Goal: Task Accomplishment & Management: Complete application form

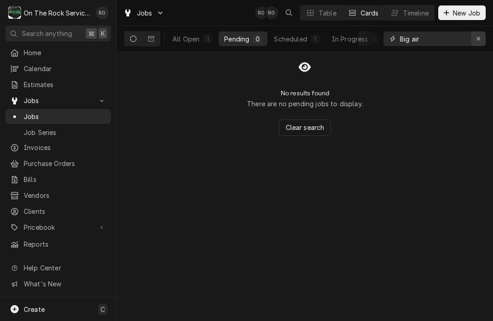
click at [481, 34] on div "Erase input" at bounding box center [478, 38] width 9 height 9
type input "Sonic"
click at [199, 36] on div "All Open" at bounding box center [185, 39] width 27 height 10
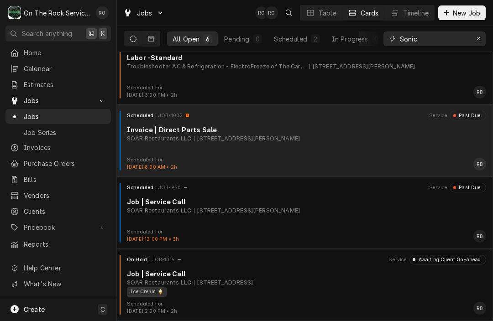
scroll to position [163, 0]
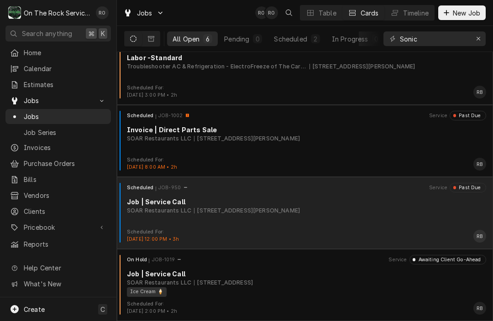
click at [250, 224] on div "Scheduled JOB-950 Service Past Due Job | Service Call SOAR Restaurants LLC 119 …" at bounding box center [304, 206] width 369 height 46
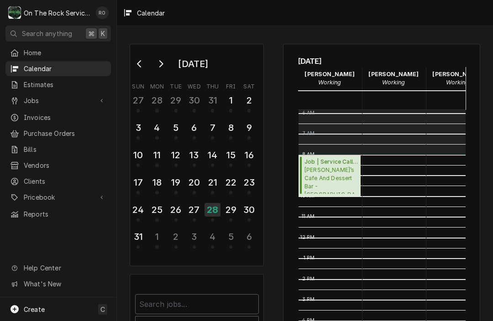
scroll to position [0, 18]
click at [195, 238] on div "3" at bounding box center [194, 237] width 16 height 16
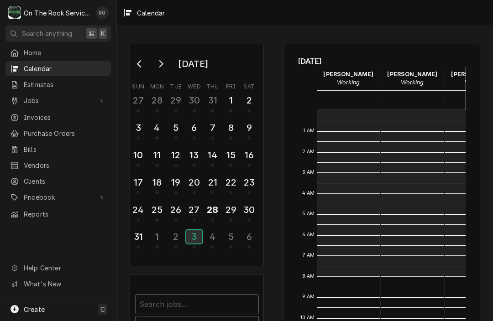
scroll to position [166, 0]
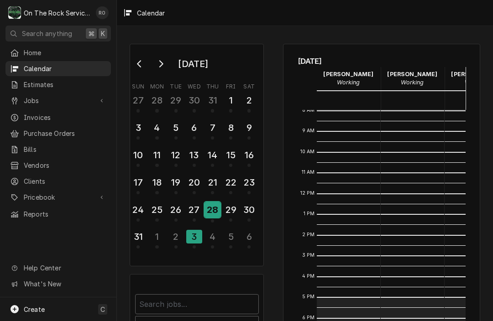
click at [208, 214] on div "28" at bounding box center [212, 210] width 16 height 16
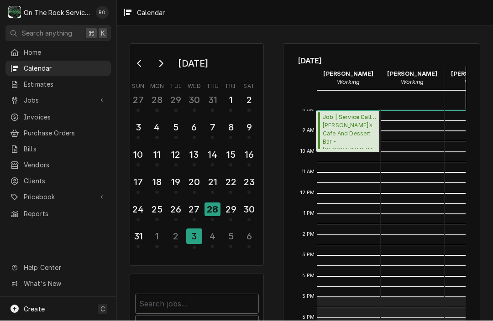
click at [350, 131] on span "Carmela’s Cafe And Dessert Bar - Greenville Carmella’s Cafe and Dessert Bar - G…" at bounding box center [349, 136] width 53 height 28
click at [196, 208] on div "27" at bounding box center [194, 210] width 16 height 16
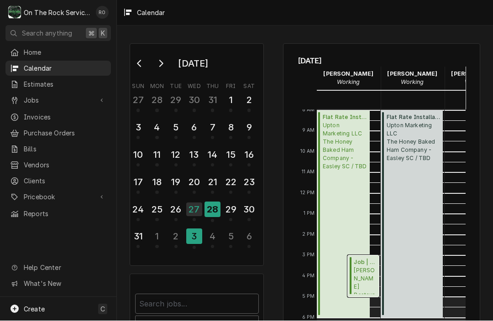
click at [365, 274] on span "Wade’s Restaurant Wade’s Restaurant / 1000 N Pine St Suite 33, Spartanburg, SC …" at bounding box center [365, 281] width 22 height 28
click at [215, 209] on div "28" at bounding box center [212, 210] width 16 height 16
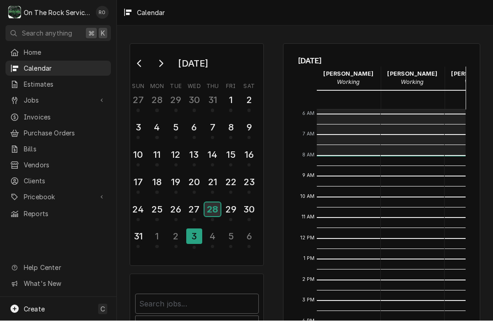
scroll to position [121, 0]
click at [182, 209] on div "26" at bounding box center [176, 210] width 16 height 16
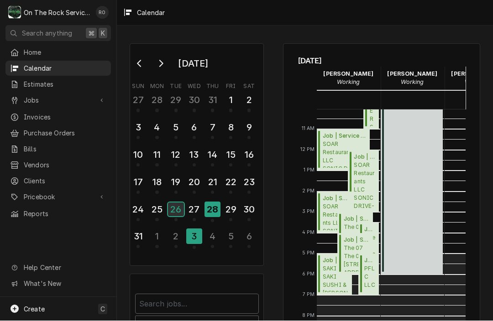
scroll to position [213, 0]
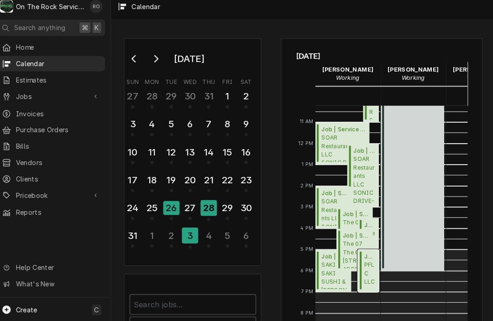
click at [364, 254] on span "Job | Service Call ( Awaiting (Ordered) Parts )" at bounding box center [370, 257] width 12 height 8
click at [344, 249] on span "The 07 The 07 / 1010 Laurens Rd, Greenville, SC 29607" at bounding box center [357, 255] width 26 height 28
click at [298, 208] on div "3 PM" at bounding box center [307, 213] width 19 height 10
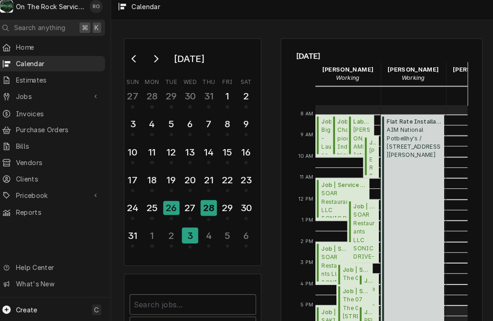
scroll to position [144, 0]
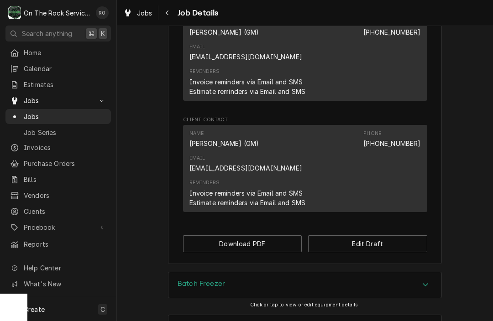
scroll to position [711, 0]
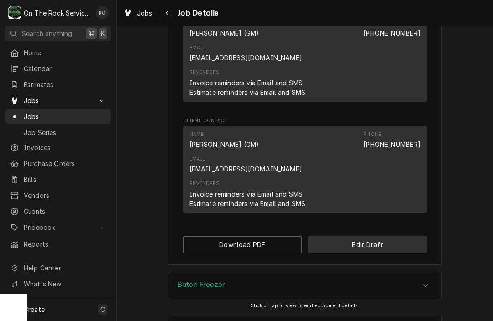
click at [349, 236] on button "Edit Draft" at bounding box center [367, 244] width 119 height 17
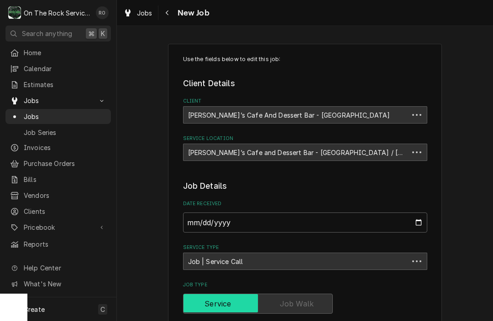
type textarea "x"
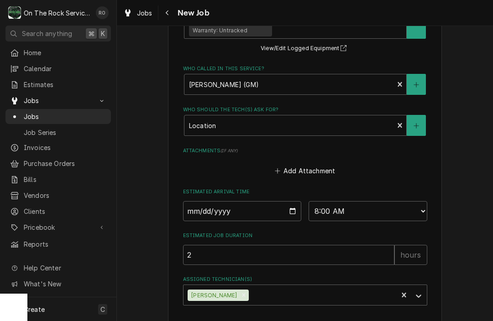
scroll to position [578, 0]
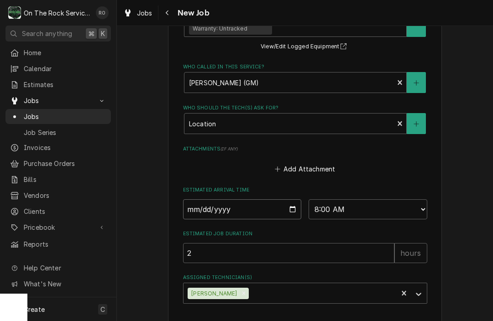
click at [287, 207] on input "2025-08-28" at bounding box center [242, 209] width 119 height 20
type input "2025-09-03"
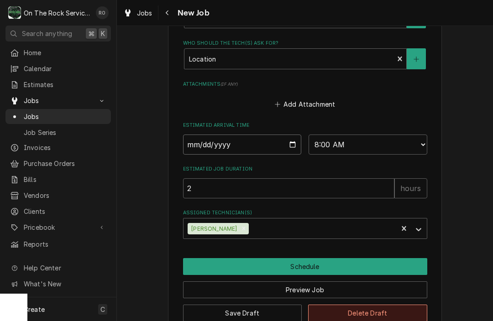
scroll to position [646, 0]
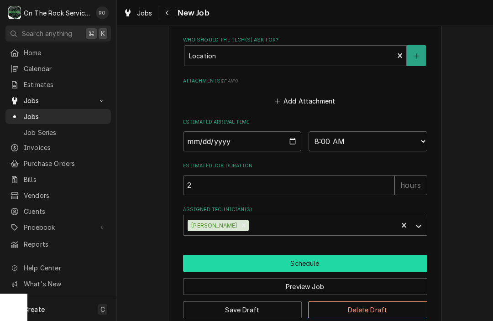
click at [315, 263] on button "Schedule" at bounding box center [305, 263] width 244 height 17
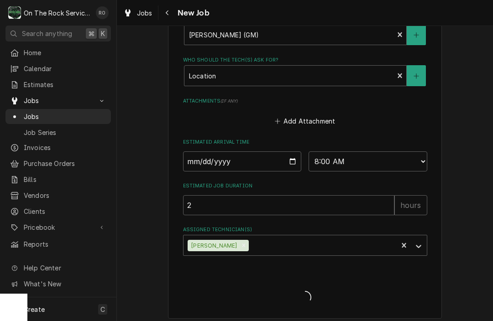
type textarea "x"
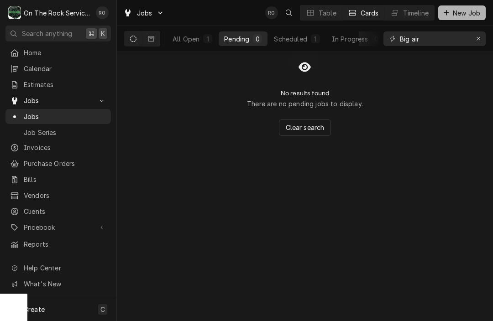
click at [448, 13] on icon "Dynamic Content Wrapper" at bounding box center [445, 13] width 5 height 6
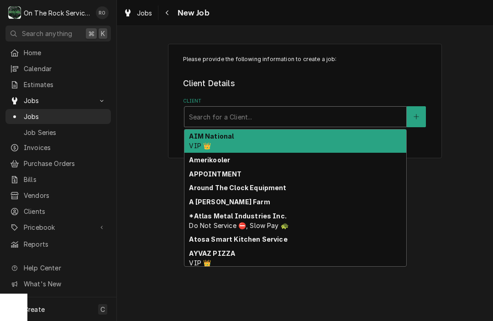
click at [282, 121] on div "Client" at bounding box center [295, 117] width 213 height 16
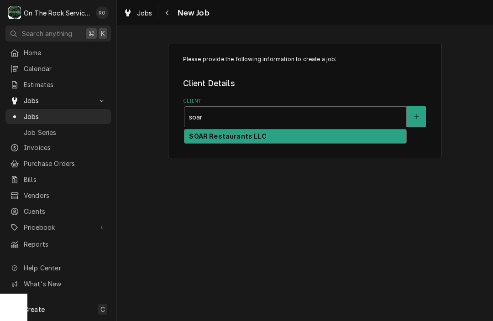
click at [269, 139] on div "SOAR Restaurants LLC" at bounding box center [295, 137] width 222 height 14
type input "soar"
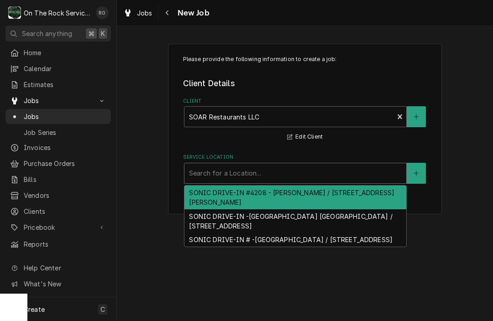
click at [261, 170] on div "Service Location" at bounding box center [295, 173] width 213 height 16
click at [261, 193] on div "SONIC DRIVE-IN #4208 - Greer / 119 S Buncombe Rd, Greer, SC 29650" at bounding box center [295, 198] width 222 height 24
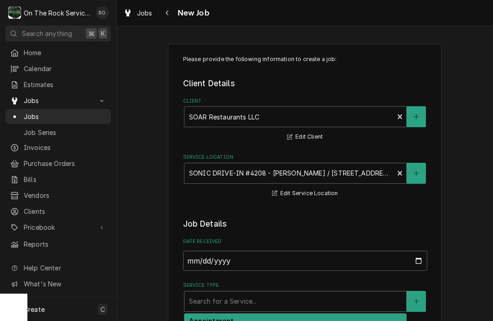
click at [245, 312] on div "[object Object], 1 of 10. 10 results available. Use Up and Down to choose optio…" at bounding box center [295, 301] width 223 height 21
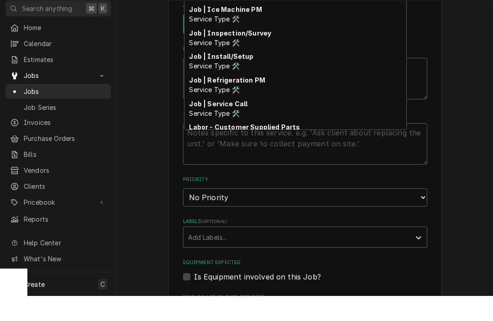
scroll to position [297, 0]
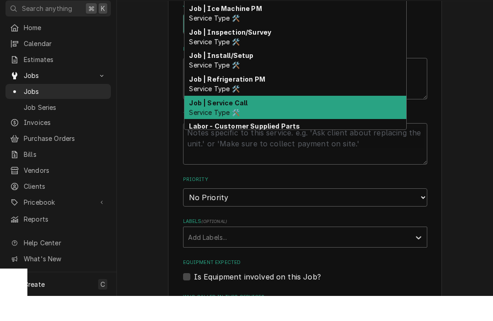
click at [233, 124] on strong "Job | Service Call" at bounding box center [218, 128] width 58 height 8
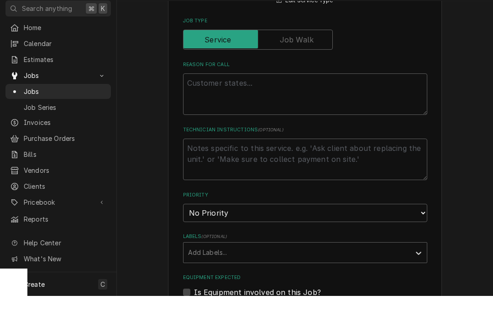
scroll to position [0, 0]
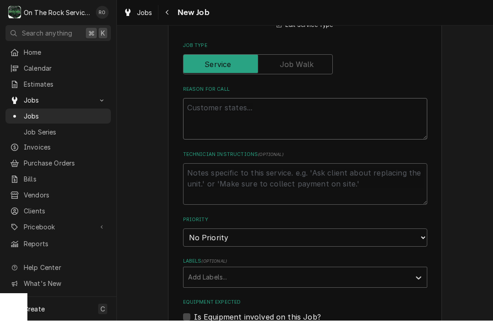
click at [232, 122] on textarea "Reason For Call" at bounding box center [305, 120] width 244 height 42
type textarea "x"
type textarea "G"
type textarea "x"
type textarea "Gr"
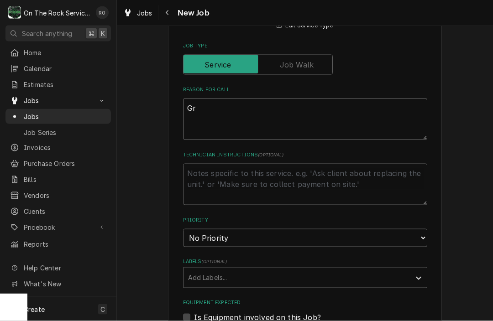
type textarea "x"
type textarea "Gri"
type textarea "x"
type textarea "Gril"
type textarea "x"
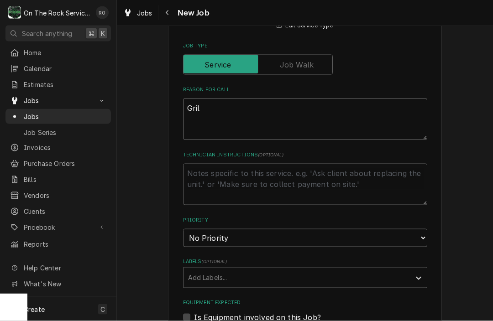
type textarea "Grill"
type textarea "x"
type textarea "Grill"
type textarea "x"
type textarea "Grill h"
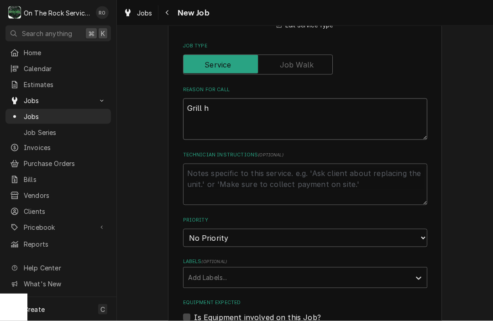
type textarea "x"
type textarea "Grill ha"
type textarea "x"
type textarea "Grill hav"
type textarea "x"
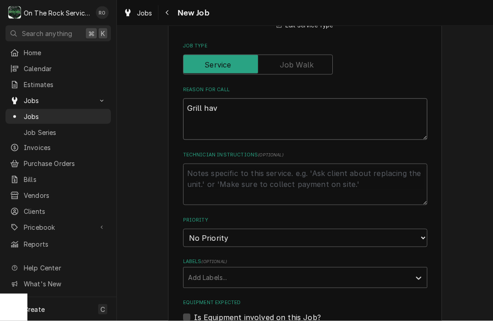
type textarea "Grill havi"
type textarea "x"
type textarea "Grill havin"
type textarea "x"
type textarea "Grill having"
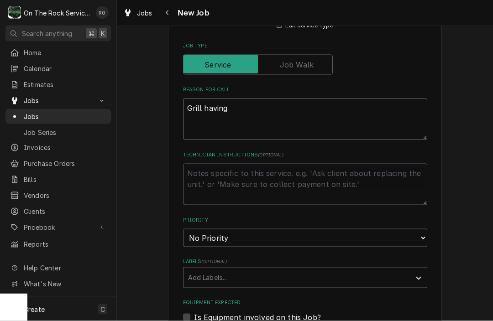
type textarea "x"
type textarea "Grill having"
type textarea "x"
type textarea "Grill having t"
type textarea "x"
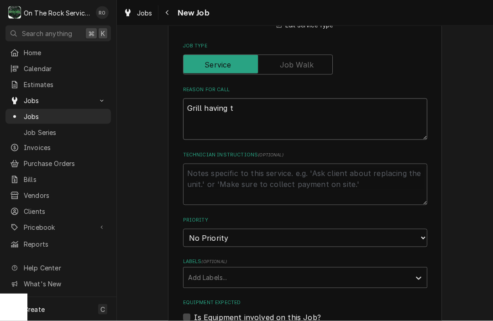
type textarea "Grill having tr"
type textarea "x"
type textarea "Grill having tro"
type textarea "x"
type textarea "Grill having trou"
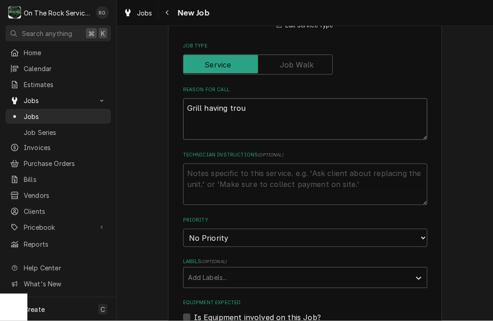
type textarea "x"
type textarea "Grill having troub"
type textarea "x"
type textarea "Grill having troubl"
type textarea "x"
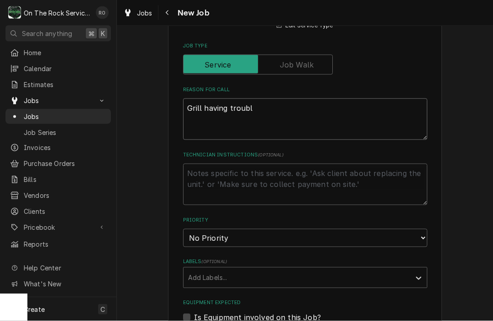
type textarea "Grill having trouble"
type textarea "x"
type textarea "Grill having trouble"
type textarea "x"
type textarea "Grill having trouble i"
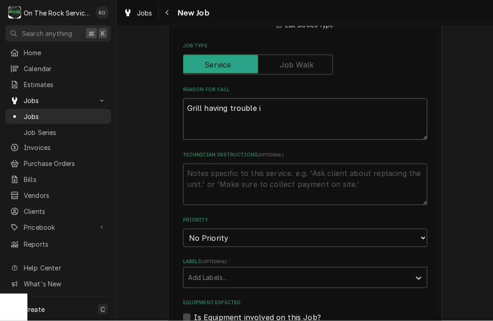
type textarea "x"
type textarea "Grill having trouble ig"
type textarea "x"
type textarea "Grill having trouble ign"
type textarea "x"
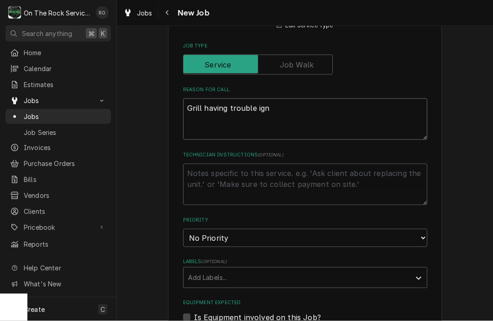
type textarea "Grill having trouble igni"
type textarea "x"
type textarea "Grill having trouble ignit"
type textarea "x"
type textarea "Grill having trouble igniti"
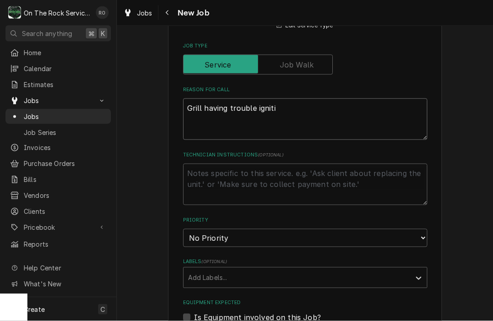
type textarea "x"
type textarea "Grill having trouble ignitin"
type textarea "x"
type textarea "Grill having trouble igniting"
type textarea "x"
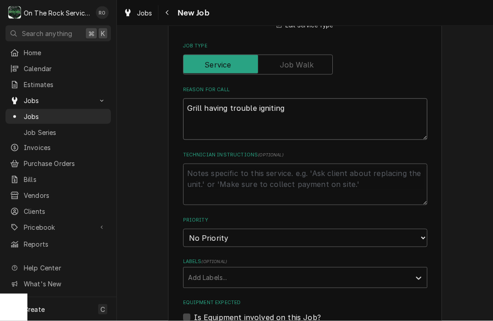
type textarea "Grill having trouble igniting"
type textarea "x"
type textarea "Grill having trouble igniting."
type textarea "x"
type textarea "Grill having trouble igniting."
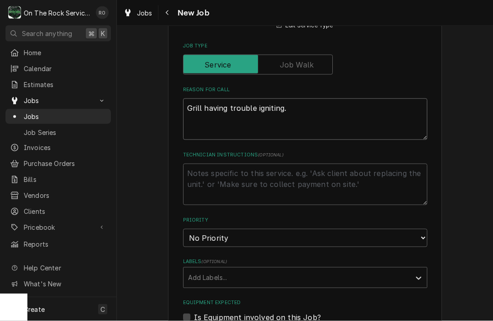
type textarea "x"
type textarea "Grill having trouble igniting. I"
type textarea "x"
type textarea "Grill having trouble igniting. It"
type textarea "x"
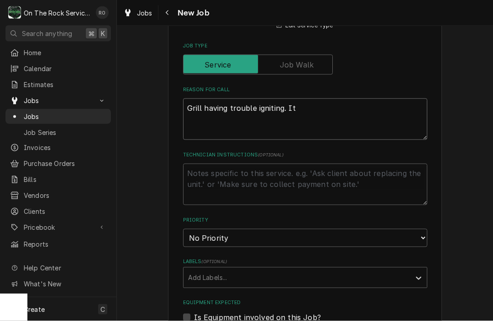
type textarea "Grill having trouble igniting. It"
type textarea "x"
type textarea "Grill having trouble igniting. It k"
type textarea "x"
type textarea "Grill having trouble igniting. It ke"
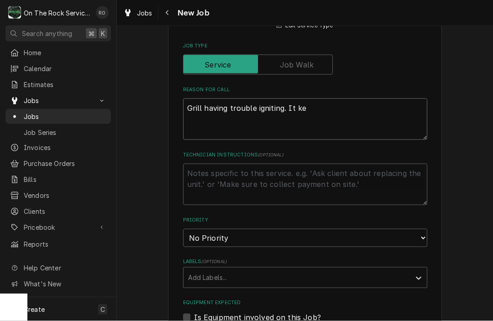
type textarea "x"
type textarea "Grill having trouble igniting. It kee"
type textarea "x"
type textarea "Grill having trouble igniting. It keep"
type textarea "x"
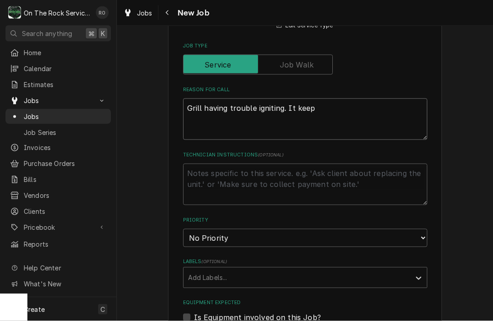
type textarea "Grill having trouble igniting. It keeps"
type textarea "x"
type textarea "Grill having trouble igniting. It keeps"
type textarea "x"
type textarea "Grill having trouble igniting. It keeps f"
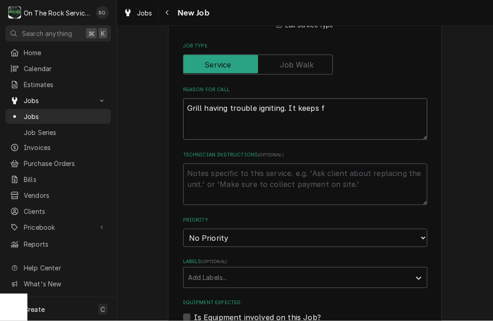
type textarea "x"
type textarea "Grill having trouble igniting. It keeps fl"
type textarea "x"
type textarea "Grill having trouble igniting. It keeps fla"
type textarea "x"
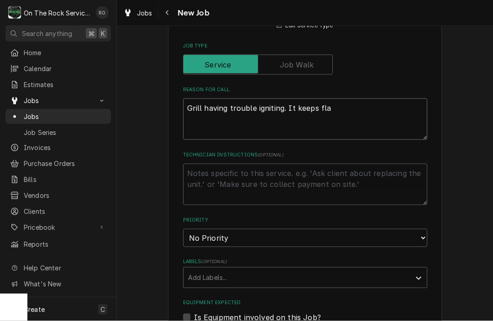
type textarea "Grill having trouble igniting. It keeps flas"
type textarea "x"
type textarea "Grill having trouble igniting. It keeps flash"
type textarea "x"
type textarea "Grill having trouble igniting. It keeps flashi"
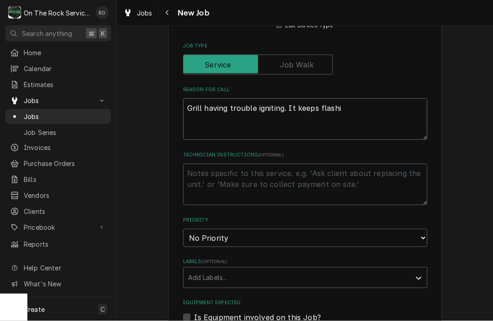
type textarea "x"
type textarea "Grill having trouble igniting. It keeps flashin"
type textarea "x"
type textarea "Grill having trouble igniting. It keeps flashing"
type textarea "x"
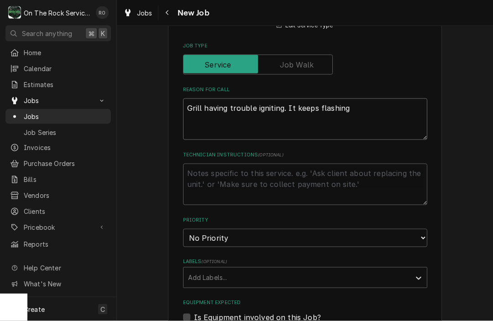
type textarea "Grill having trouble igniting. It keeps flashing"
type textarea "x"
type textarea "Grill having trouble igniting. It keeps flashing o"
type textarea "x"
type textarea "Grill having trouble igniting. It keeps flashing on"
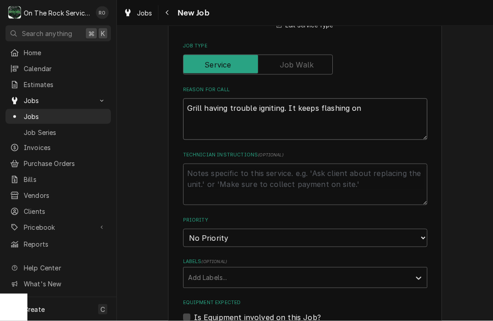
type textarea "x"
type textarea "Grill having trouble igniting. It keeps flashing on"
type textarea "x"
type textarea "Grill having trouble igniting. It keeps flashing on a"
type textarea "x"
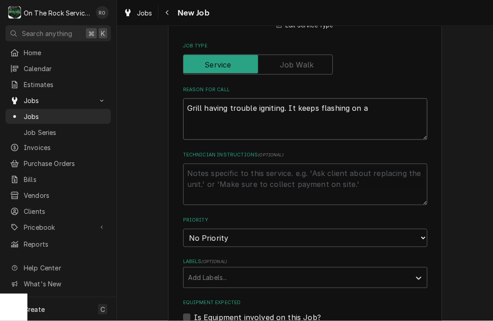
type textarea "Grill having trouble igniting. It keeps flashing on an"
type textarea "x"
type textarea "Grill having trouble igniting. It keeps flashing on and"
type textarea "x"
type textarea "Grill having trouble igniting. It keeps flashing on and"
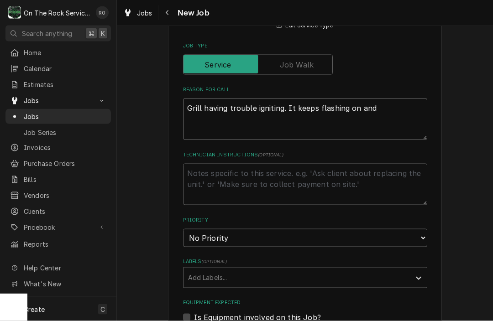
type textarea "x"
type textarea "Grill having trouble igniting. It keeps flashing on and o"
type textarea "x"
type textarea "Grill having trouble igniting. It keeps flashing on and of"
type textarea "x"
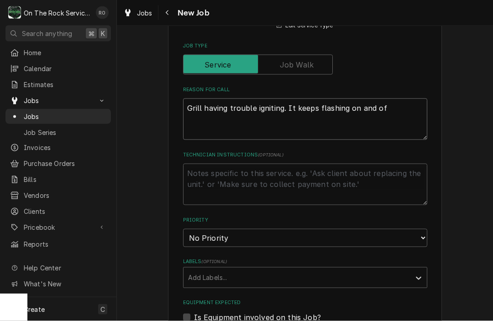
type textarea "Grill having trouble igniting. It keeps flashing on and off"
type textarea "x"
type textarea "Grill having trouble igniting. It keeps flashing on and off."
type textarea "x"
click at [213, 130] on textarea "Grill having trouble igniting. It keeps flashing on and off." at bounding box center [305, 120] width 244 height 42
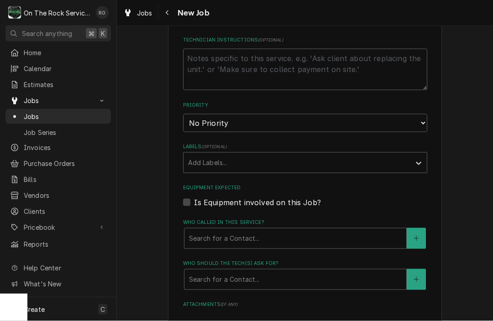
scroll to position [419, 0]
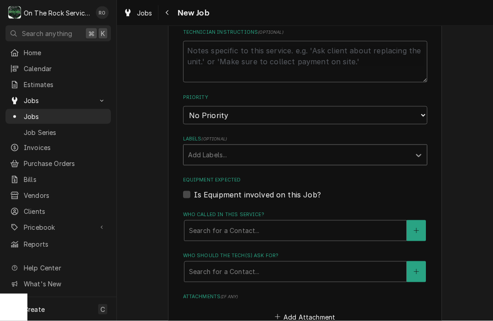
type textarea "Grill having trouble igniting. It keeps flashing on and off."
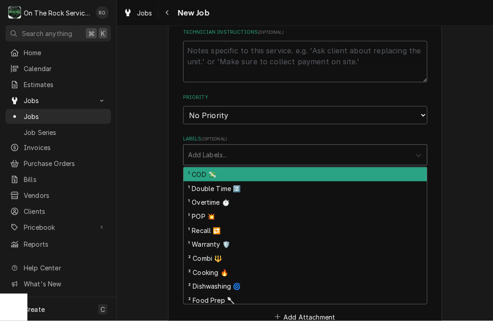
click at [416, 151] on icon "Labels" at bounding box center [418, 155] width 9 height 9
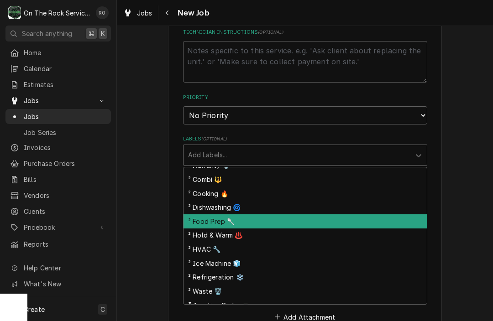
scroll to position [79, 0]
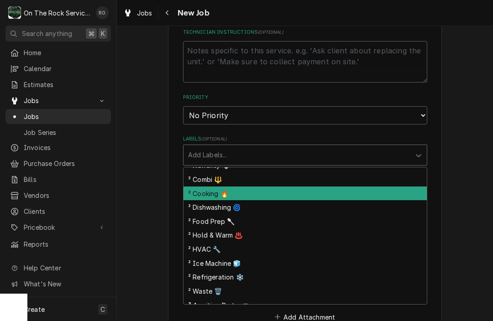
click at [336, 187] on div "² Cooking 🔥" at bounding box center [304, 194] width 243 height 14
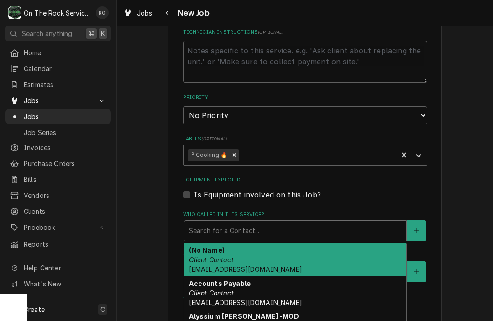
click at [332, 223] on div "Who called in this service?" at bounding box center [295, 231] width 213 height 16
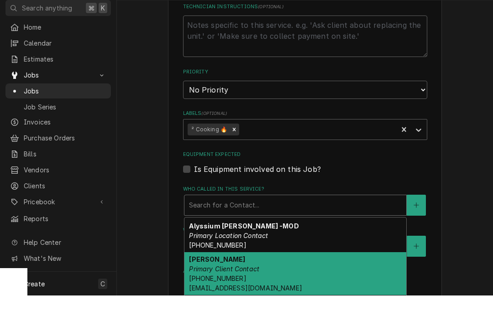
scroll to position [0, 0]
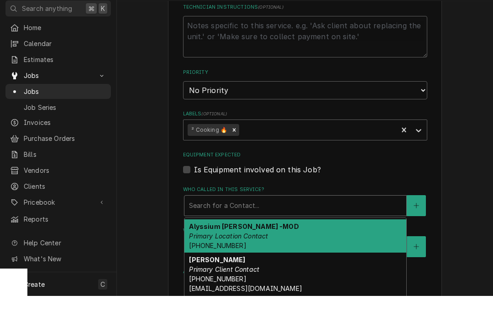
click at [328, 245] on div "Alyssium Moore -MOD Primary Location Contact (760) 397-5898" at bounding box center [295, 261] width 222 height 33
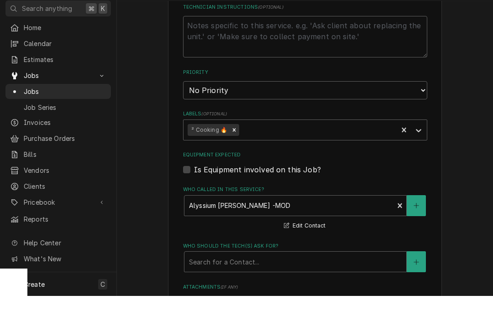
scroll to position [0, 0]
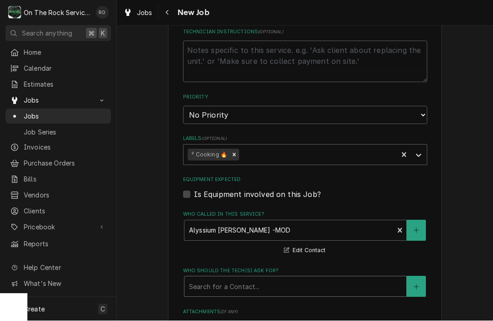
click at [324, 276] on div "Search for a Contact..." at bounding box center [295, 286] width 223 height 21
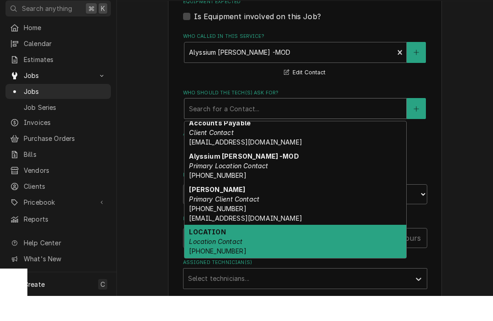
scroll to position [573, 0]
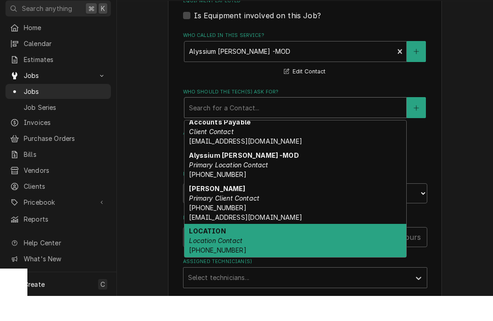
click at [334, 249] on div "LOCATION Location Contact (864) 801-2900" at bounding box center [295, 265] width 222 height 33
type textarea "x"
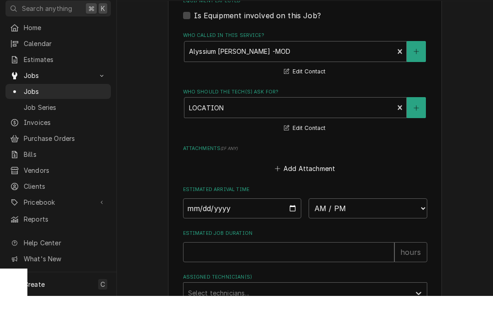
scroll to position [0, 0]
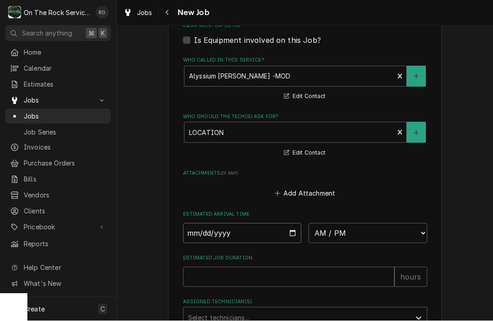
type input "2025-08-28"
click at [264, 226] on input "2025-08-28" at bounding box center [242, 234] width 119 height 20
type textarea "x"
select select "10:00:00"
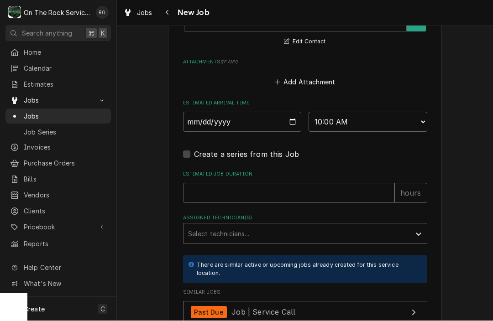
scroll to position [702, 0]
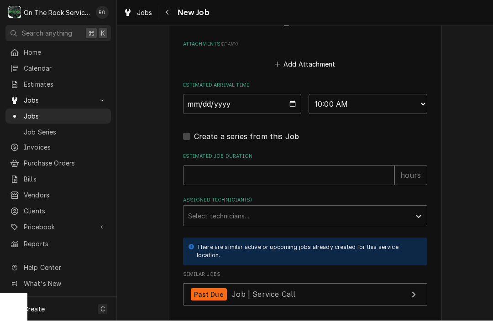
click at [303, 176] on input "Estimated Job Duration" at bounding box center [288, 176] width 211 height 20
type textarea "x"
type input "2"
type textarea "x"
type input "2"
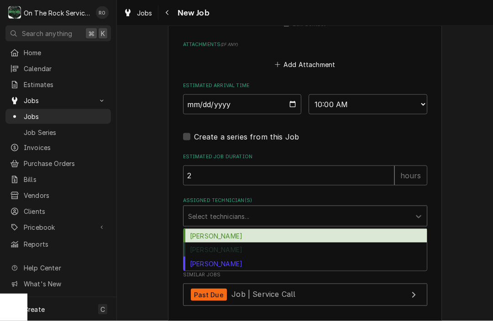
click at [281, 217] on div "Assigned Technician(s)" at bounding box center [297, 216] width 218 height 16
click at [279, 229] on div "[PERSON_NAME]" at bounding box center [304, 236] width 243 height 14
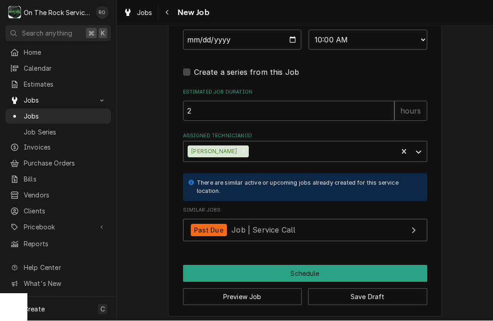
scroll to position [766, 0]
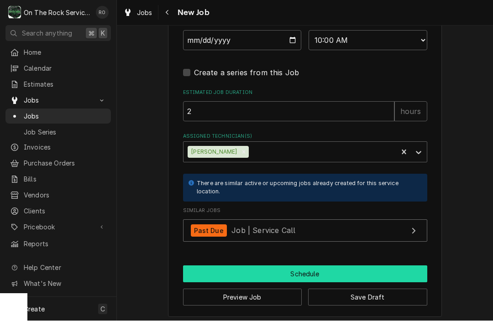
click at [278, 266] on button "Schedule" at bounding box center [305, 274] width 244 height 17
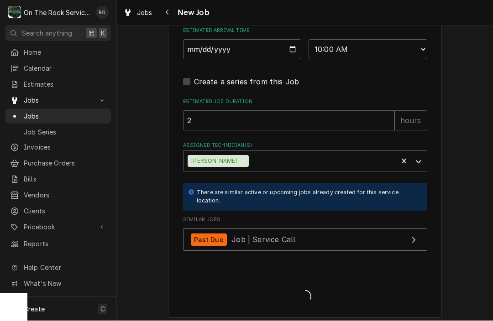
type textarea "x"
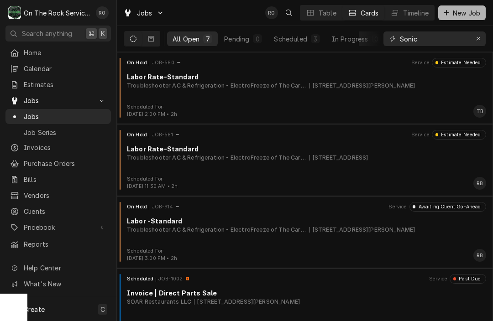
click at [451, 11] on span "New Job" at bounding box center [466, 13] width 31 height 10
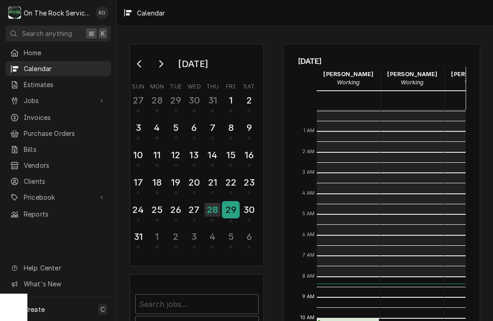
click at [223, 207] on div "29" at bounding box center [231, 210] width 16 height 16
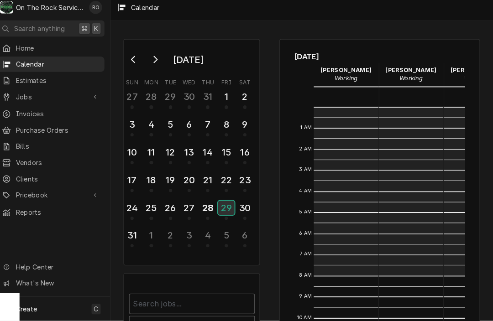
scroll to position [166, 0]
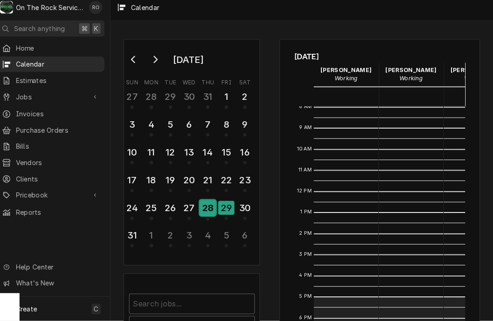
click at [207, 207] on div "28" at bounding box center [212, 210] width 16 height 16
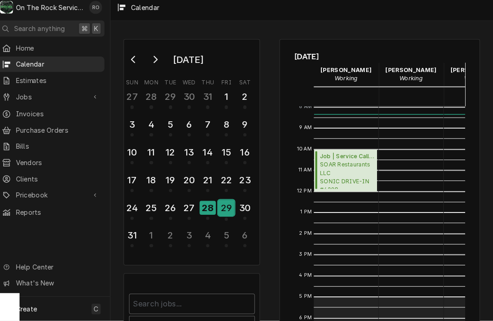
click at [223, 203] on div "29" at bounding box center [231, 210] width 16 height 16
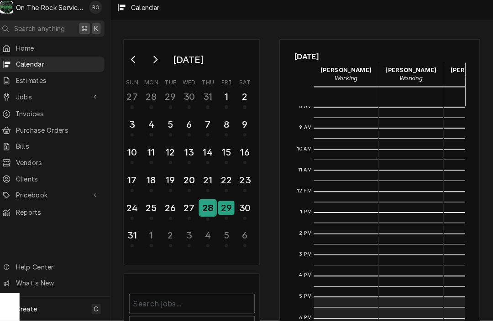
click at [204, 204] on div "28" at bounding box center [212, 210] width 16 height 16
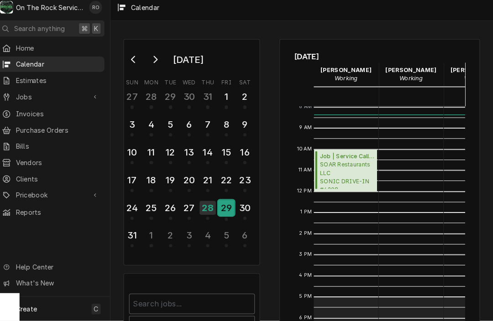
click at [223, 208] on div "29" at bounding box center [231, 210] width 16 height 16
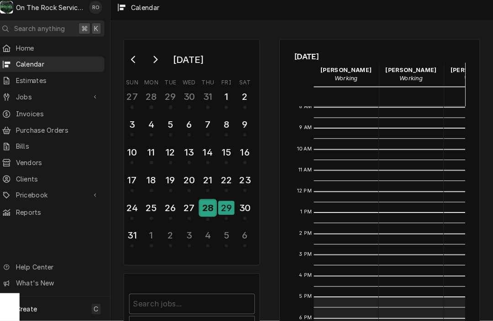
click at [208, 208] on div "28" at bounding box center [212, 210] width 16 height 16
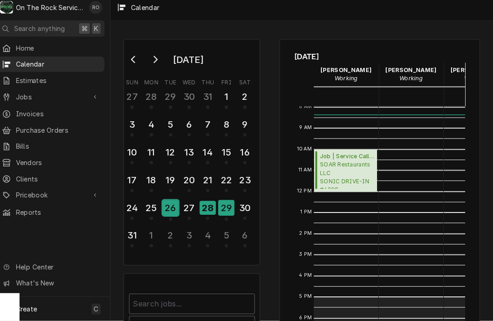
click at [168, 210] on div "26" at bounding box center [176, 210] width 16 height 16
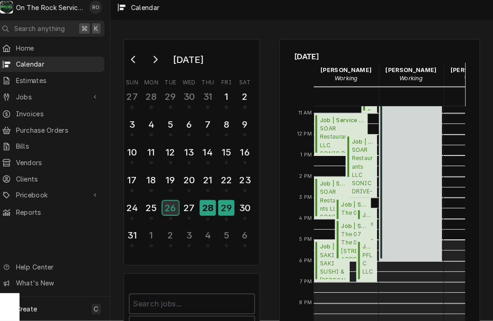
scroll to position [222, 0]
click at [323, 264] on span "SAKI SAKI SUSHI & HIBACHI (inside Gather GVL) SAKI SAKI (inside Gather GVL) / 1…" at bounding box center [336, 267] width 26 height 28
click at [207, 209] on div "28" at bounding box center [212, 210] width 16 height 16
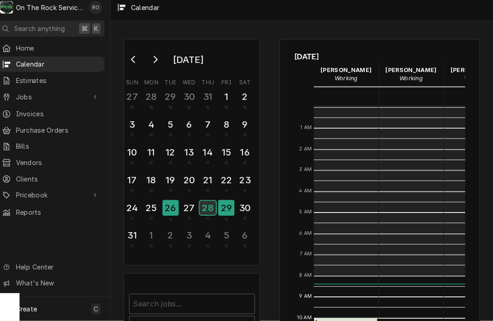
scroll to position [166, 0]
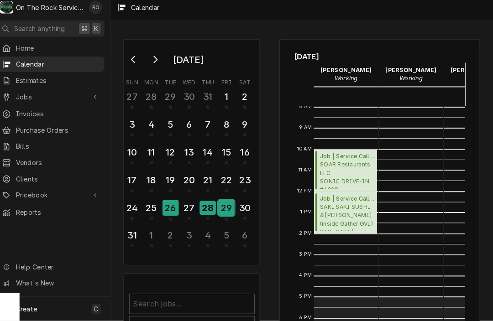
click at [223, 206] on div "29" at bounding box center [231, 210] width 16 height 16
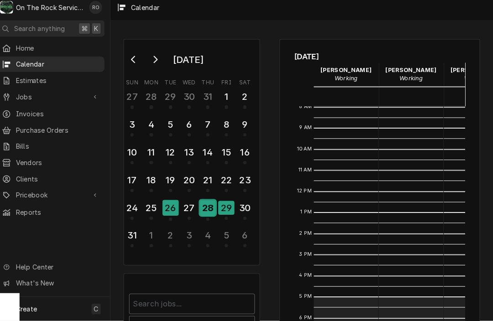
click at [209, 206] on div "28" at bounding box center [212, 210] width 16 height 16
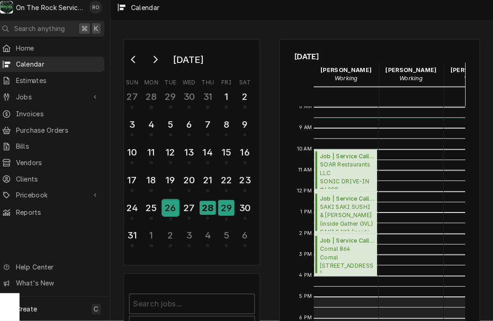
click at [169, 202] on div "26" at bounding box center [176, 210] width 16 height 16
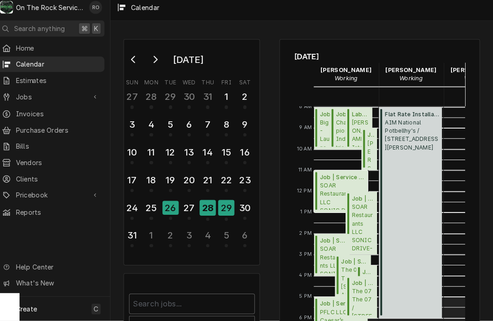
click at [329, 187] on span "SOAR Restaurants LLC SONIC DRIVE-IN #4208 - Greer / 119 S Buncombe Rd, Greer, S…" at bounding box center [345, 198] width 44 height 28
click at [357, 205] on span "SOAR Restaurants LLC SONIC DRIVE-IN #4208 - Greer / 119 S Buncombe Rd, Greer, S…" at bounding box center [365, 229] width 22 height 49
click at [323, 248] on span "SOAR Restaurants LLC SONIC DRIVE-IN # -Greenwood / 1427 Bypass 25 NE, Greenwood…" at bounding box center [336, 260] width 26 height 28
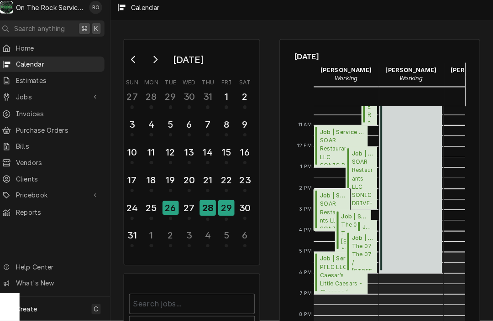
scroll to position [212, 0]
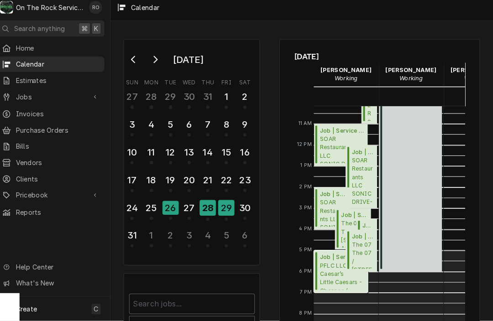
click at [324, 270] on span "PFLC LLC-Little Caesar’s Little Caesars - Chesnee / 510 S Alabama Ave, Chesnee,…" at bounding box center [345, 277] width 44 height 28
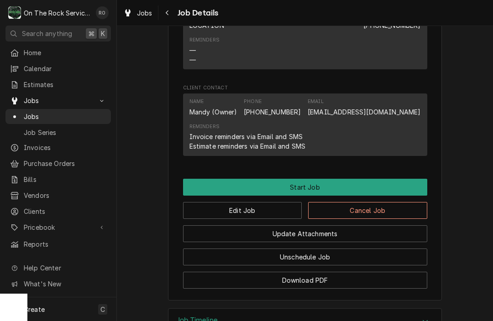
scroll to position [758, 0]
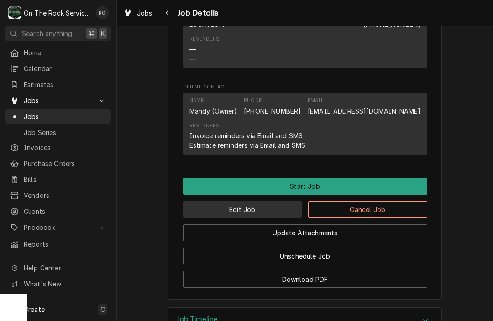
click at [266, 203] on button "Edit Job" at bounding box center [242, 209] width 119 height 17
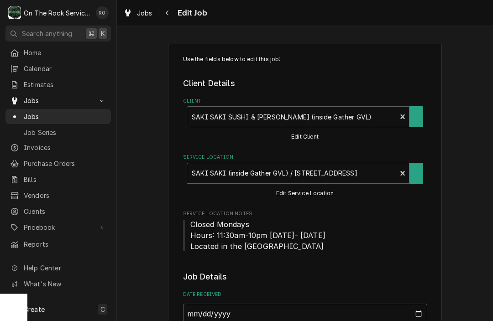
type textarea "x"
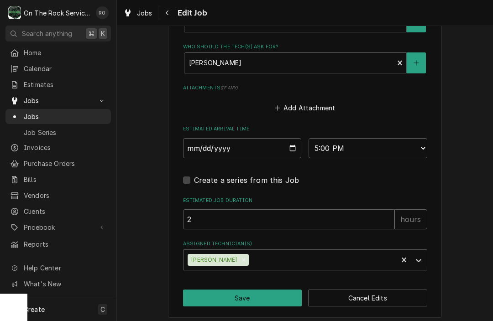
scroll to position [680, 0]
click at [269, 145] on input "[DATE]" at bounding box center [242, 149] width 119 height 20
type input "[DATE]"
type textarea "x"
select select "12:00:00"
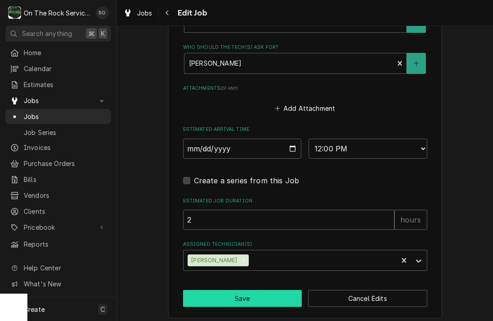
click at [275, 292] on button "Save" at bounding box center [242, 298] width 119 height 17
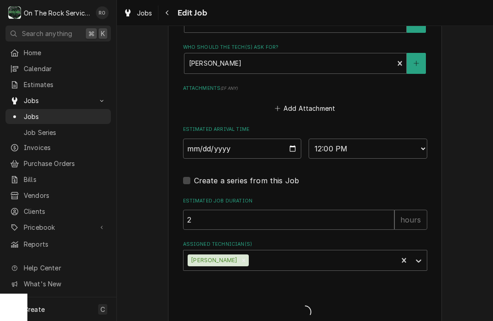
type textarea "x"
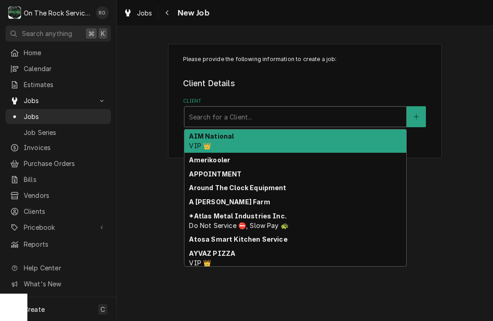
click at [375, 122] on div "Client" at bounding box center [295, 117] width 213 height 16
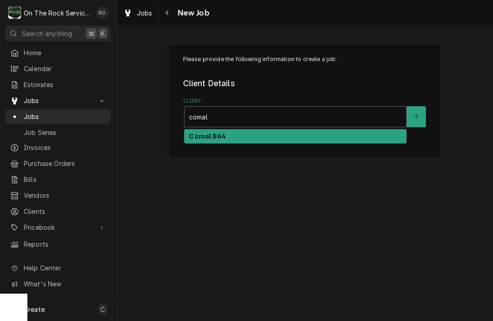
click at [355, 143] on div "Comal 864" at bounding box center [295, 137] width 222 height 14
type input "comal"
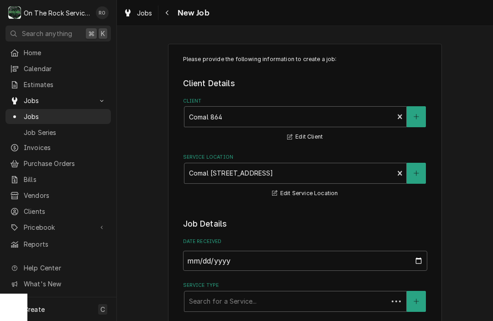
type textarea "x"
click at [282, 258] on input "2025-08-28" at bounding box center [305, 260] width 244 height 20
type input "2025-08-26"
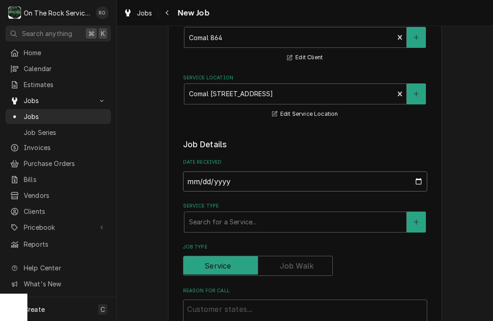
scroll to position [82, 0]
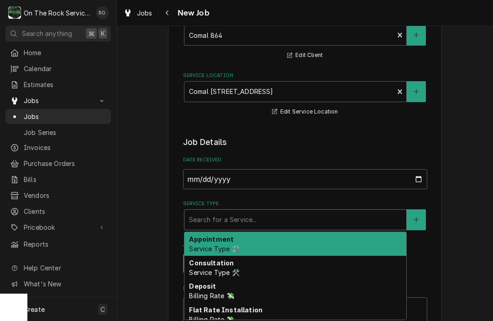
click at [339, 224] on div "Service Type" at bounding box center [295, 220] width 213 height 16
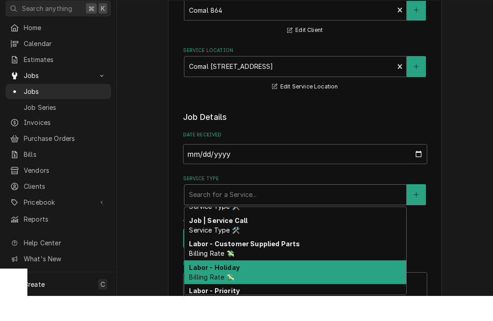
scroll to position [393, 0]
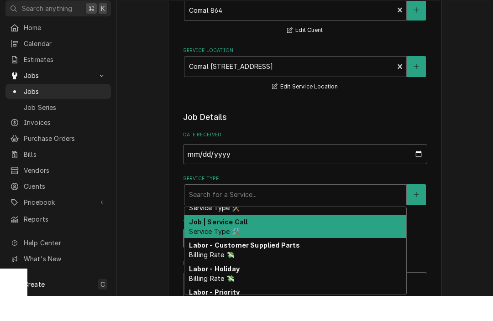
click at [284, 240] on div "Job | Service Call Service Type 🛠️" at bounding box center [295, 252] width 222 height 24
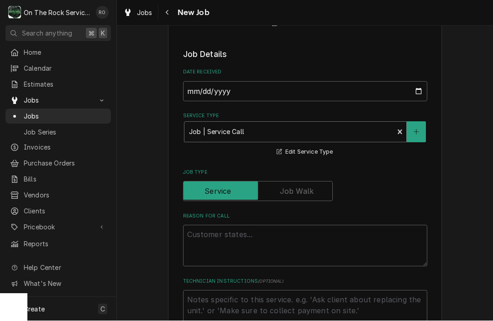
scroll to position [175, 0]
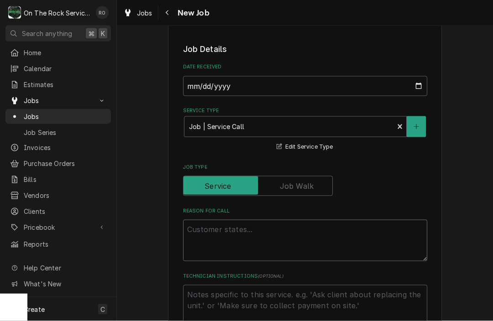
click at [271, 227] on textarea "Reason For Call" at bounding box center [305, 241] width 244 height 42
type textarea "x"
type textarea "F"
type textarea "x"
type textarea "Fr"
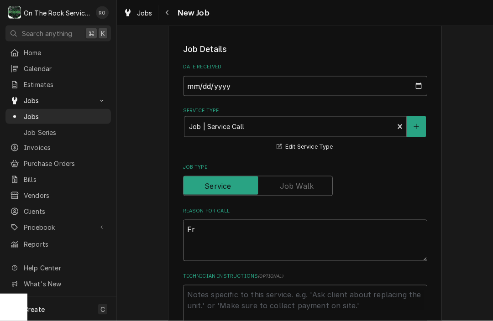
type textarea "x"
type textarea "Fry"
type textarea "x"
type textarea "Frye"
type textarea "x"
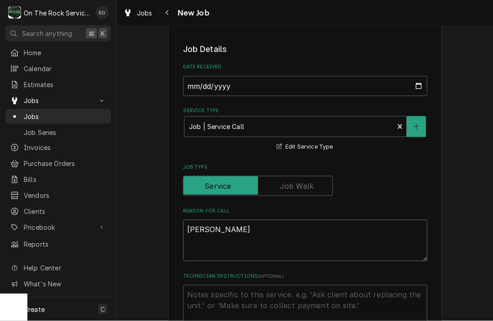
type textarea "Fryer"
type textarea "x"
type textarea "Fryer"
type textarea "x"
type textarea "Fryer i"
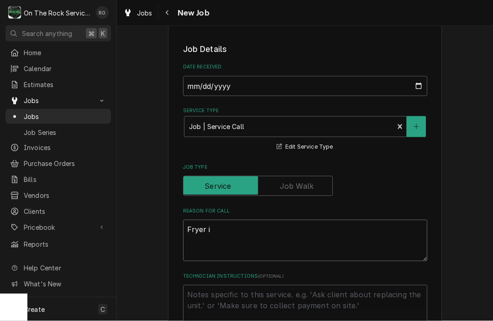
type textarea "x"
type textarea "Fryer is"
type textarea "x"
type textarea "Fryer is"
type textarea "x"
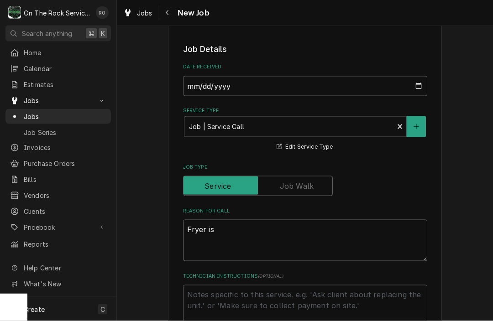
type textarea "Fryer is d"
type textarea "x"
type textarea "Fryer is do"
type textarea "x"
type textarea "Fryer is dow"
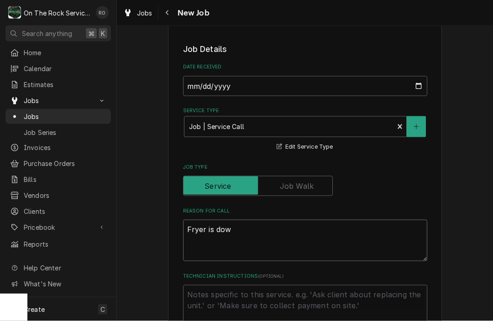
type textarea "x"
type textarea "Fryer is down"
type textarea "x"
type textarea "Fryer is down."
type textarea "x"
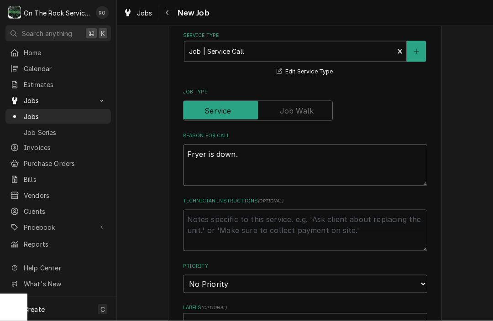
scroll to position [264, 0]
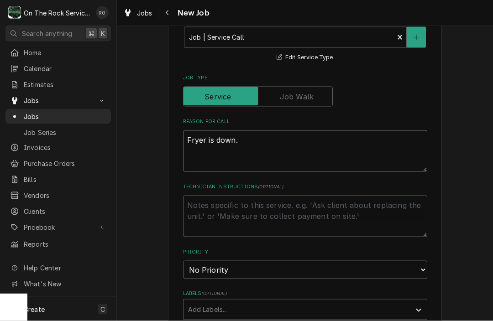
type textarea "Fryer is down."
click at [266, 221] on textarea "Technician Instructions ( optional )" at bounding box center [305, 217] width 244 height 42
type textarea "x"
type textarea "2"
type textarea "x"
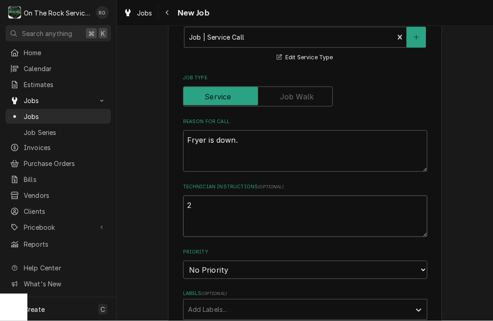
type textarea "2p"
type textarea "x"
type textarea "2pm"
type textarea "x"
type textarea "2pm-"
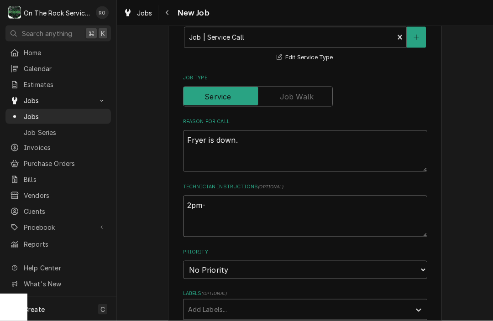
type textarea "x"
type textarea "2pm-5"
type textarea "x"
type textarea "2pm-5p"
type textarea "x"
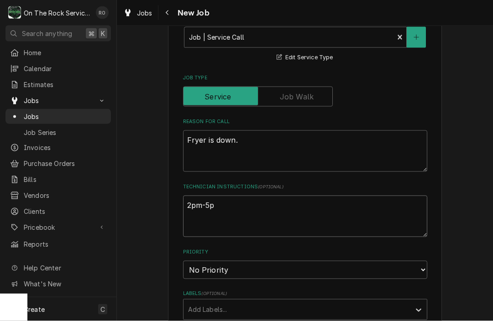
type textarea "2pm-5pm"
type textarea "x"
type textarea "2pm-5pm"
type textarea "x"
type textarea "2pm-5pm i"
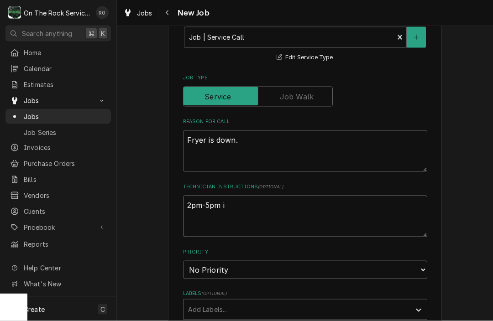
type textarea "x"
type textarea "2pm-5pm is"
type textarea "x"
type textarea "2pm-5pm is t"
type textarea "x"
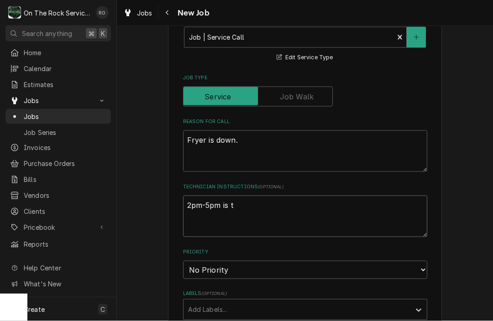
type textarea "2pm-5pm is th"
type textarea "x"
type textarea "2pm-5pm is the"
type textarea "x"
type textarea "2pm-5pm is the"
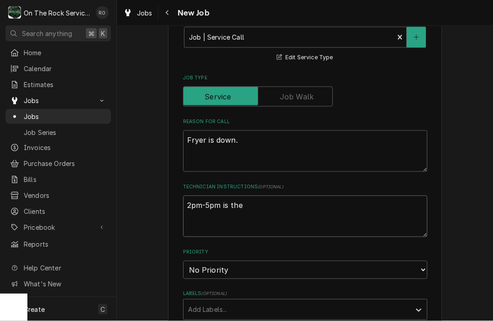
type textarea "x"
type textarea "2pm-5pm is the b"
type textarea "x"
type textarea "2pm-5pm is the be"
type textarea "x"
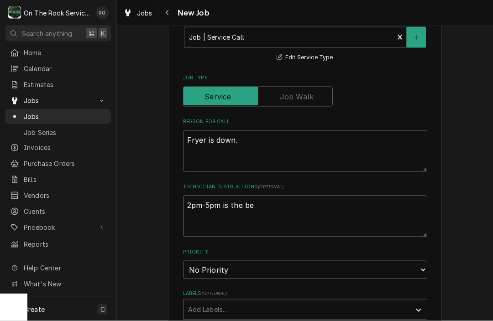
type textarea "2pm-5pm is the bes"
type textarea "x"
type textarea "2pm-5pm is the best"
type textarea "x"
type textarea "2pm-5pm is the best"
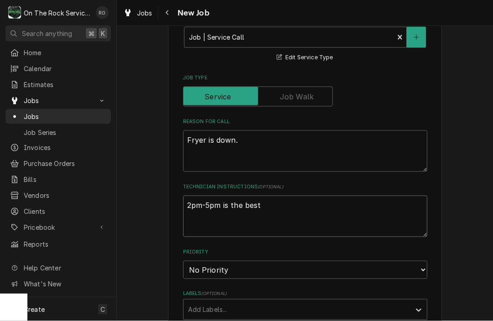
type textarea "x"
type textarea "2pm-5pm is the best t"
type textarea "x"
type textarea "2pm-5pm is the best ti"
type textarea "x"
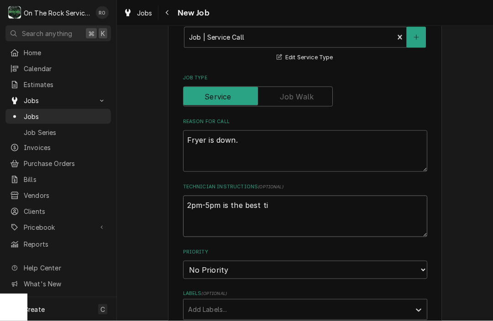
type textarea "2pm-5pm is the best tim"
type textarea "x"
type textarea "2pm-5pm is the best time"
type textarea "x"
type textarea "2pm-5pm is the best time"
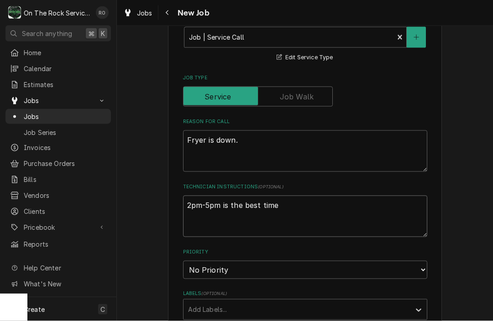
type textarea "x"
type textarea "2pm-5pm is the best time t"
type textarea "x"
type textarea "2pm-5pm is the best time ti"
type textarea "x"
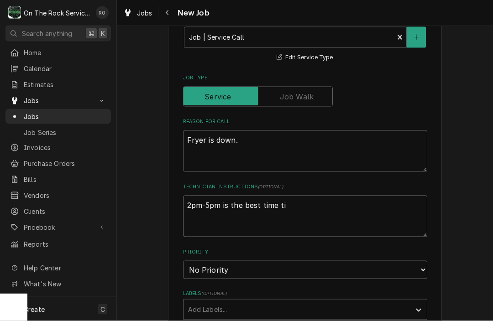
type textarea "2pm-5pm is the best time t"
type textarea "x"
type textarea "2pm-5pm is the best time to"
type textarea "x"
type textarea "2pm-5pm is the best time to"
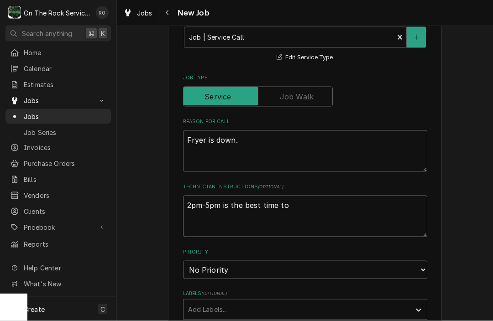
type textarea "x"
type textarea "2pm-5pm is the best time to c"
type textarea "x"
type textarea "2pm-5pm is the best time to co"
type textarea "x"
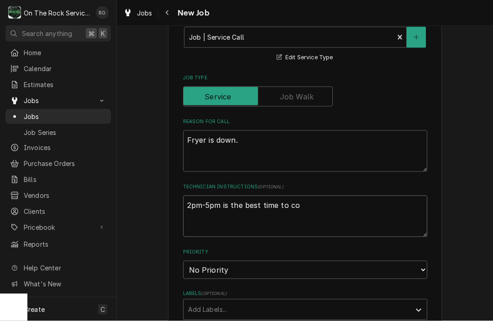
type textarea "2pm-5pm is the best time to com"
type textarea "x"
type textarea "2pm-5pm is the best time to come"
type textarea "x"
type textarea "2pm-5pm is the best time to come"
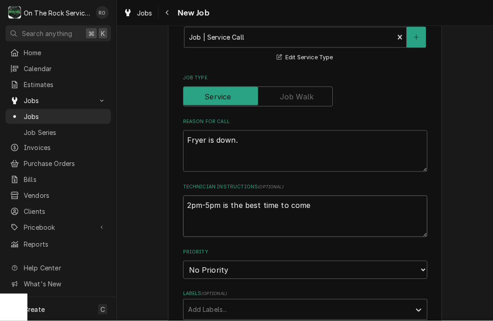
type textarea "x"
type textarea "2pm-5pm is the best time to come s"
type textarea "x"
type textarea "2pm-5pm is the best time to come so"
type textarea "x"
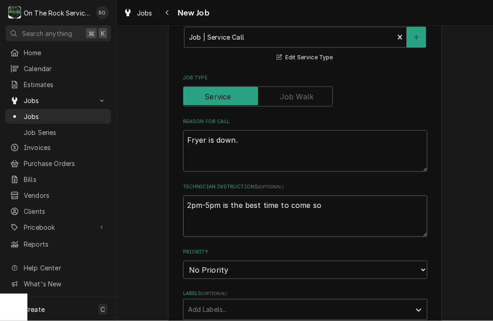
type textarea "2pm-5pm is the best time to come so"
type textarea "x"
type textarea "2pm-5pm is the best time to come so t"
type textarea "x"
type textarea "2pm-5pm is the best time to come so th"
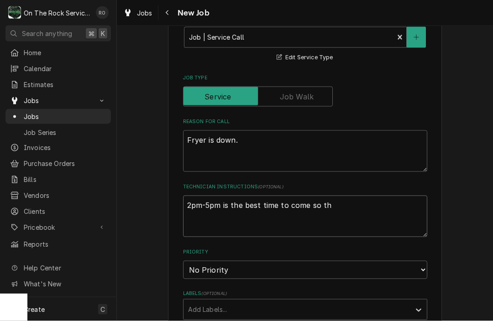
type textarea "x"
type textarea "2pm-5pm is the best time to come so the"
type textarea "x"
type textarea "2pm-5pm is the best time to come so they"
type textarea "x"
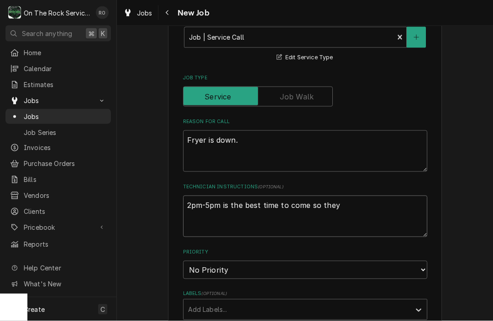
type textarea "2pm-5pm is the best time to come so they"
type textarea "x"
type textarea "2pm-5pm is the best time to come so they a"
type textarea "x"
type textarea "2pm-5pm is the best time to come so they ar"
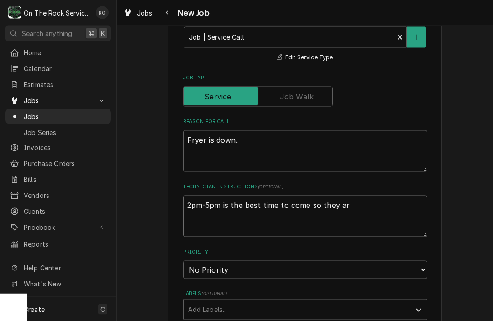
type textarea "x"
type textarea "2pm-5pm is the best time to come so they are"
type textarea "x"
type textarea "2pm-5pm is the best time to come so they aren"
type textarea "x"
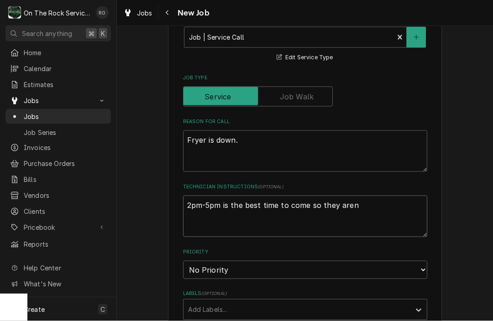
type textarea "2pm-5pm is the best time to come so they arent"
type textarea "x"
type textarea "2pm-5pm is the best time to come so they aren’t"
type textarea "x"
type textarea "2pm-5pm is the best time to come so they aren’t"
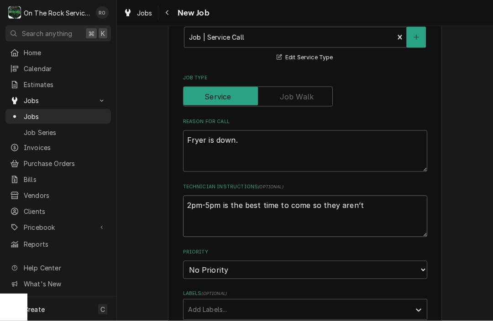
type textarea "x"
type textarea "2pm-5pm is the best time to come so they aren’t i"
type textarea "x"
type textarea "2pm-5pm is the best time to come so they aren’t in"
type textarea "x"
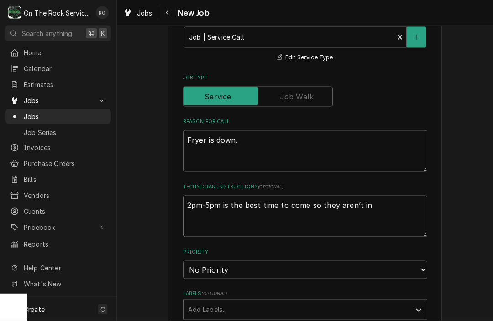
type textarea "2pm-5pm is the best time to come so they aren’t in"
type textarea "x"
type textarea "2pm-5pm is the best time to come so they aren’t in y"
type textarea "x"
type textarea "2pm-5pm is the best time to come so they aren’t in yo"
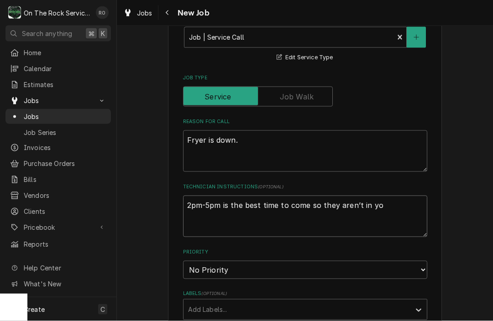
type textarea "x"
type textarea "2pm-5pm is the best time to come so they aren’t in you"
type textarea "x"
type textarea "2pm-5pm is the best time to come so they aren’t in your"
type textarea "x"
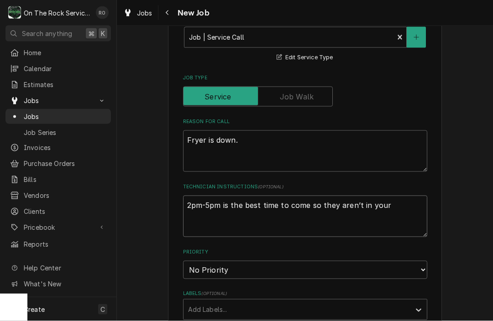
type textarea "2pm-5pm is the best time to come so they aren’t in your"
type textarea "x"
type textarea "2pm-5pm is the best time to come so they aren’t in your w"
type textarea "x"
type textarea "2pm-5pm is the best time to come so they aren’t in your way"
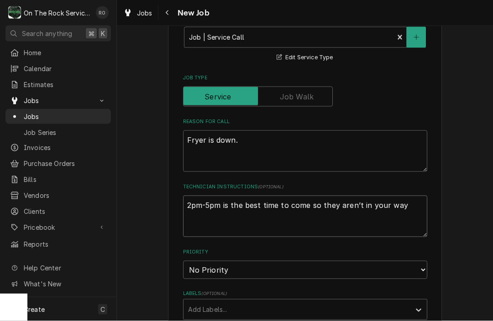
type textarea "x"
type textarea "2pm-5pm is the best time to come so they aren’t in your way."
type textarea "x"
type textarea "C2pm-5pm is the best time to come so they aren’t in your way."
type textarea "x"
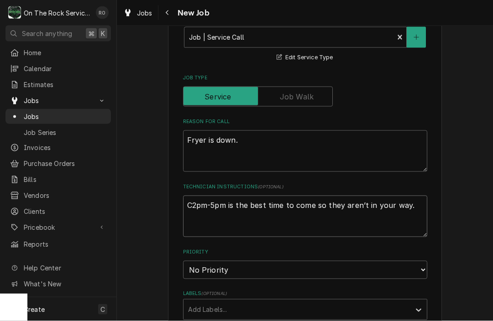
type textarea "Cu2pm-5pm is the best time to come so they aren’t in your way."
type textarea "x"
type textarea "Cus2pm-5pm is the best time to come so they aren’t in your way."
type textarea "x"
type textarea "Cust2pm-5pm is the best time to come so they aren’t in your way."
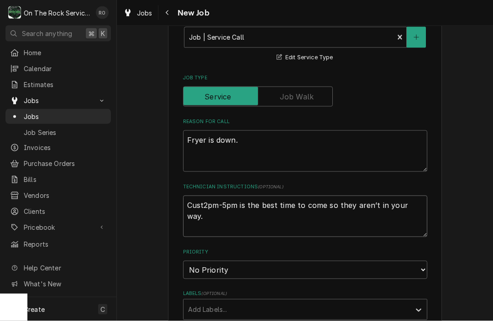
type textarea "x"
type textarea "Custo2pm-5pm is the best time to come so they aren’t in your way."
type textarea "x"
type textarea "Custom2pm-5pm is the best time to come so they aren’t in your way."
type textarea "x"
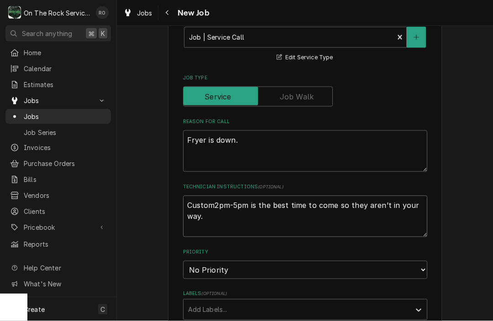
type textarea "Custome2pm-5pm is the best time to come so they aren’t in your way."
type textarea "x"
type textarea "Customer2pm-5pm is the best time to come so they aren’t in your way."
type textarea "x"
type textarea "Customer 2pm-5pm is the best time to come so they aren’t in your way."
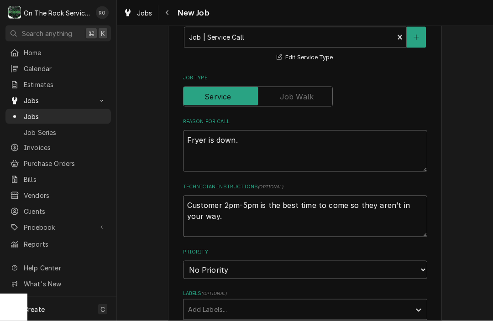
type textarea "x"
type textarea "Customer s2pm-5pm is the best time to come so they aren’t in your way."
type textarea "x"
type textarea "Customer say2pm-5pm is the best time to come so they aren’t in your way."
type textarea "x"
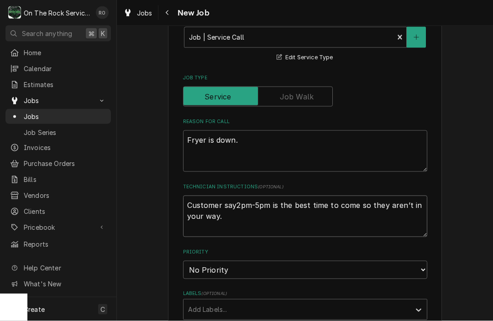
type textarea "Customer says2pm-5pm is the best time to come so they aren’t in your way."
type textarea "x"
type textarea "Customer says 2pm-5pm is the best time to come so they aren’t in your way."
type textarea "x"
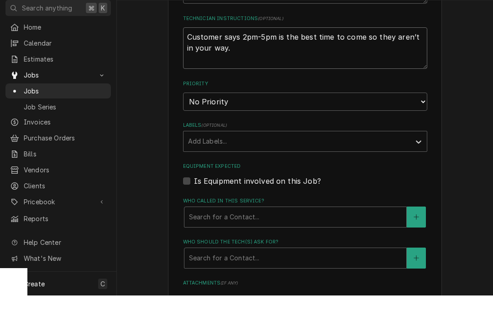
scroll to position [0, 0]
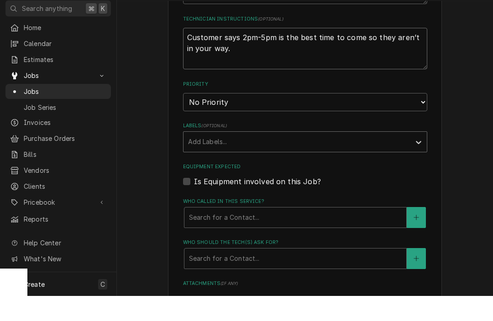
type textarea "Customer says 2pm-5pm is the best time to come so they aren’t in your way."
click at [221, 162] on div "Add Labels..." at bounding box center [297, 167] width 218 height 10
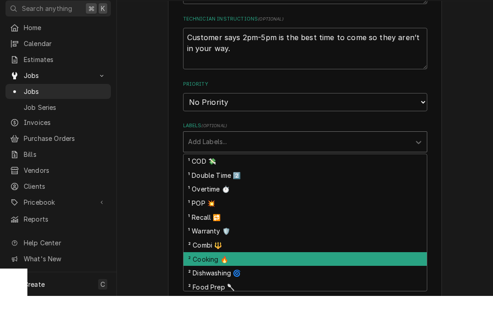
click at [213, 277] on div "² Cooking 🔥" at bounding box center [304, 284] width 243 height 14
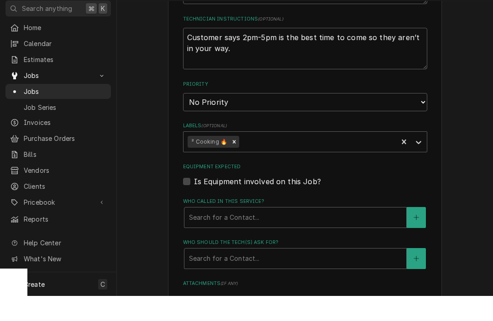
scroll to position [0, 0]
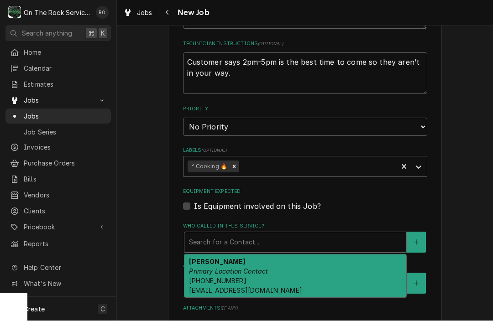
click at [224, 238] on div "Search for a Contact..." at bounding box center [295, 243] width 213 height 10
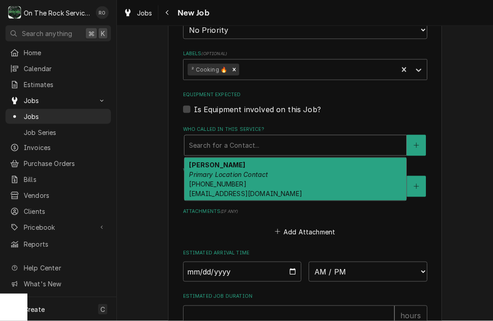
scroll to position [511, 0]
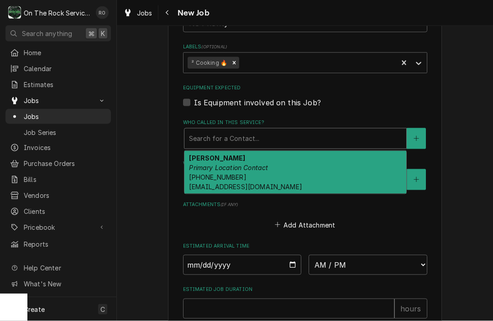
click at [282, 170] on div "Greg Bowling Primary Location Contact (864) 237-3822 davidgregorybowling@gmail.…" at bounding box center [295, 172] width 222 height 43
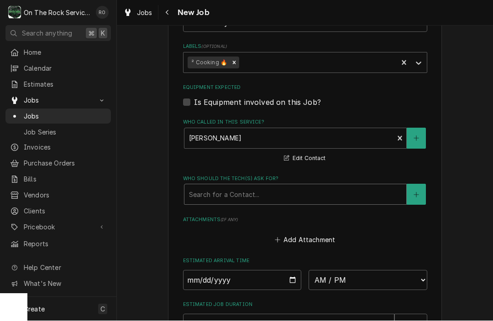
click at [277, 188] on div "Who should the tech(s) ask for?" at bounding box center [295, 195] width 213 height 16
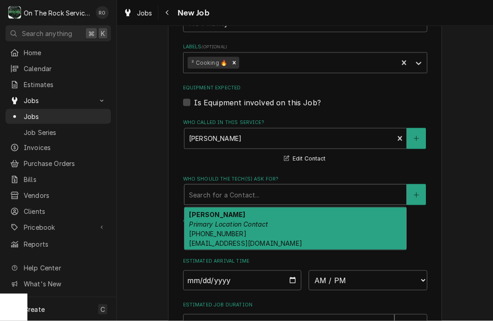
click at [267, 222] on div "Greg Bowling Primary Location Contact (864) 237-3822 davidgregorybowling@gmail.…" at bounding box center [295, 229] width 222 height 43
type textarea "x"
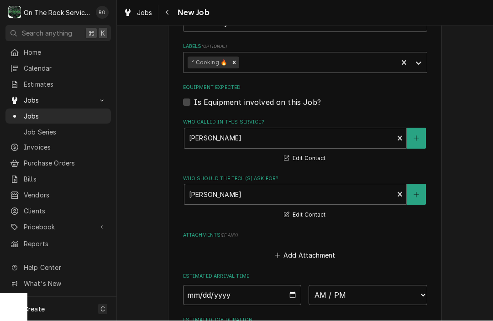
type input "2025-08-28"
click at [260, 286] on input "2025-08-28" at bounding box center [242, 296] width 119 height 20
type textarea "x"
click at [331, 274] on div "Estimated Arrival Time 2025-08-28 AM / PM 6:00 AM 6:15 AM 6:30 AM 6:45 AM 7:00 …" at bounding box center [305, 289] width 244 height 32
click at [331, 275] on div "Estimated Arrival Time 2025-08-28 AM / PM 6:00 AM 6:15 AM 6:30 AM 6:45 AM 7:00 …" at bounding box center [305, 289] width 244 height 32
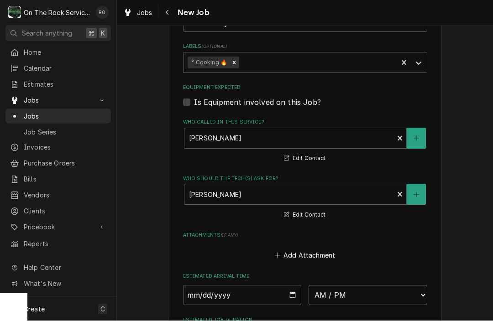
select select "14:00:00"
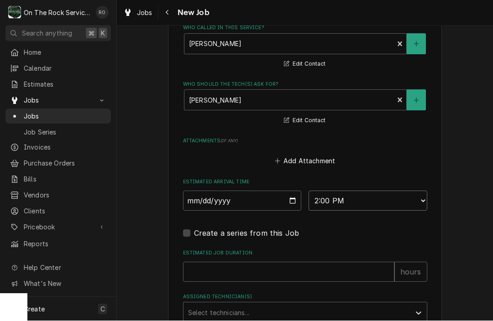
scroll to position [620, 0]
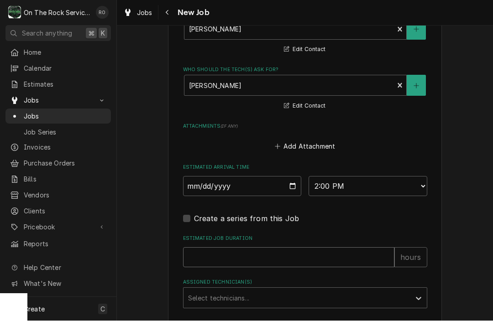
click at [337, 250] on input "Estimated Job Duration" at bounding box center [288, 258] width 211 height 20
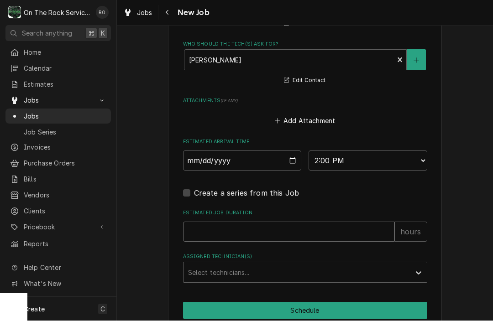
type textarea "x"
type input "2"
type textarea "x"
drag, startPoint x: 338, startPoint y: 222, endPoint x: 336, endPoint y: 253, distance: 31.1
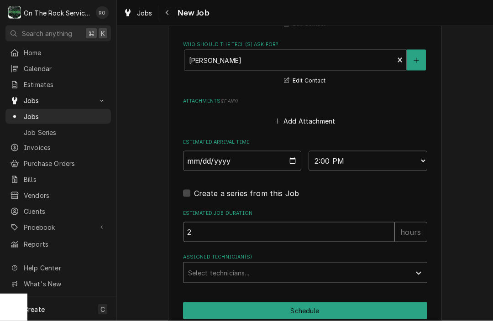
type input "2"
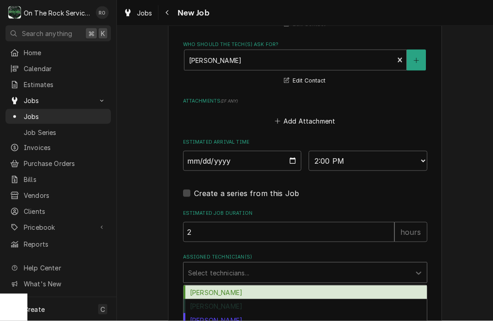
click at [335, 265] on div "Assigned Technician(s)" at bounding box center [297, 273] width 218 height 16
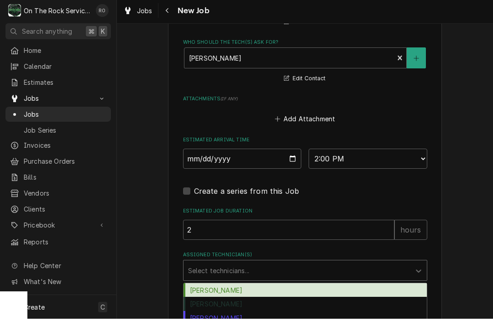
click at [335, 286] on div "[PERSON_NAME]" at bounding box center [304, 293] width 243 height 14
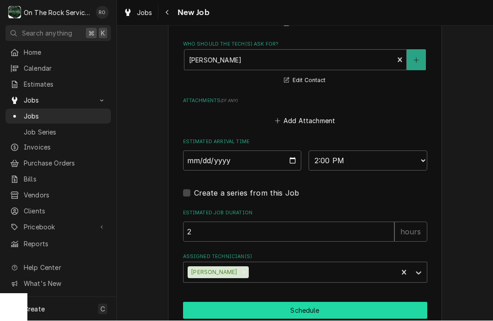
click at [334, 302] on button "Schedule" at bounding box center [305, 310] width 244 height 17
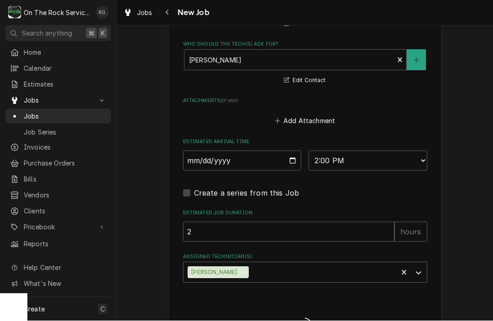
type textarea "x"
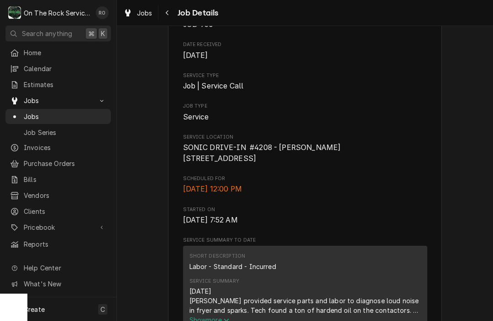
scroll to position [49, 0]
